Goal: Task Accomplishment & Management: Manage account settings

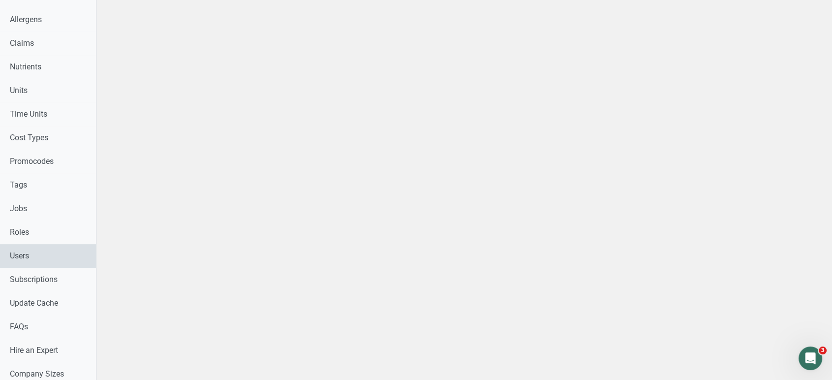
click at [25, 262] on link "Users" at bounding box center [48, 256] width 96 height 24
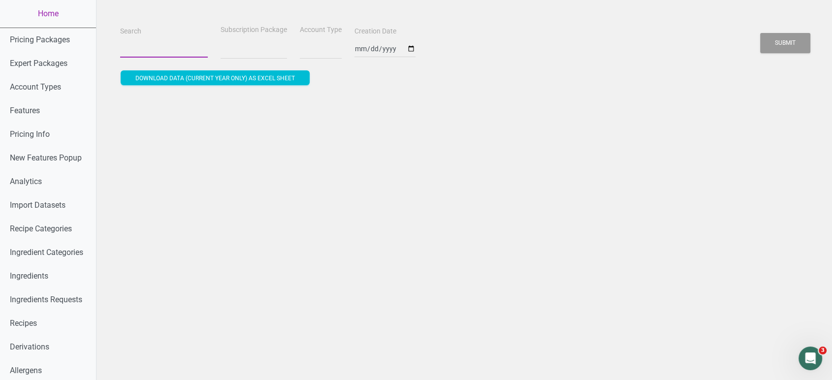
click at [160, 47] on input "Search" at bounding box center [164, 49] width 88 height 18
paste input "[PERSON_NAME][EMAIL_ADDRESS][DOMAIN_NAME]"
type input "[PERSON_NAME][EMAIL_ADDRESS][DOMAIN_NAME]"
select select
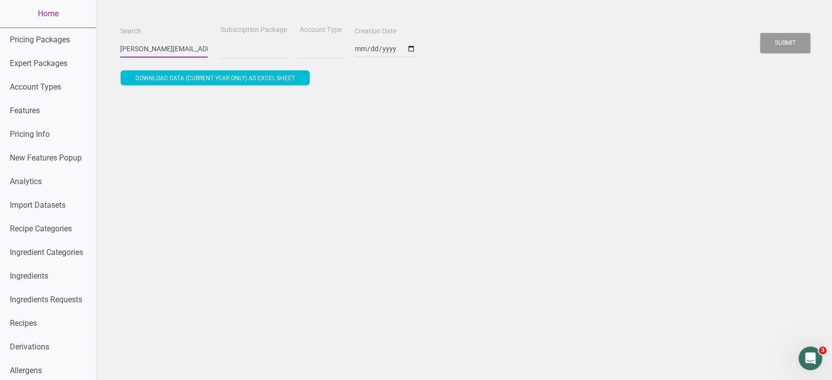
scroll to position [0, 53]
type input "[PERSON_NAME][EMAIL_ADDRESS][DOMAIN_NAME]"
click at [760, 33] on button "Submit" at bounding box center [785, 43] width 50 height 20
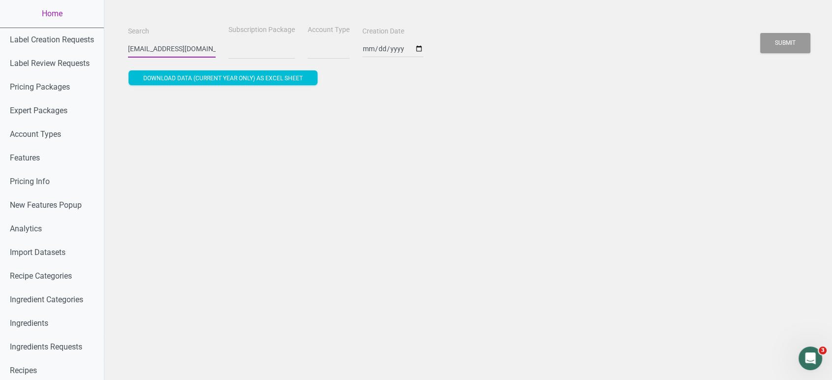
click at [760, 33] on button "Submit" at bounding box center [785, 43] width 50 height 20
select select
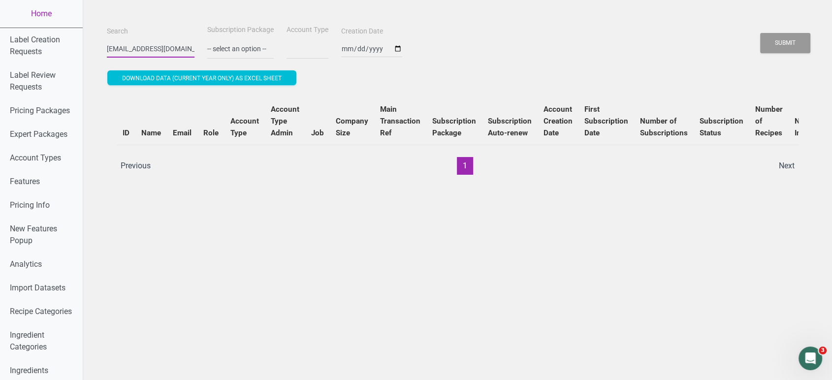
click at [760, 33] on button "Submit" at bounding box center [785, 43] width 50 height 20
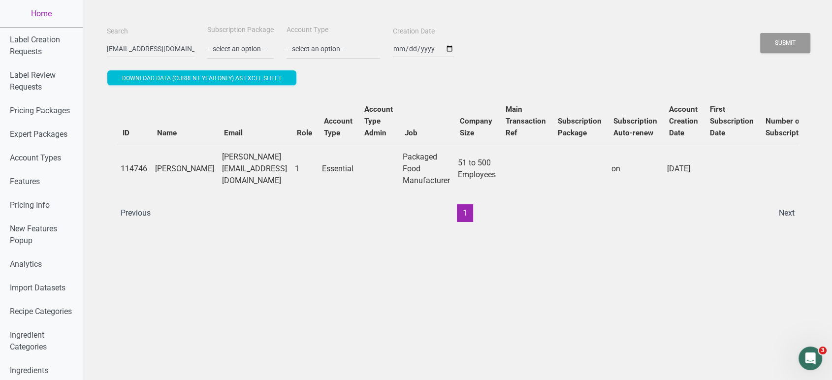
click at [40, 15] on link "Home" at bounding box center [41, 14] width 83 height 28
